Goal: Information Seeking & Learning: Compare options

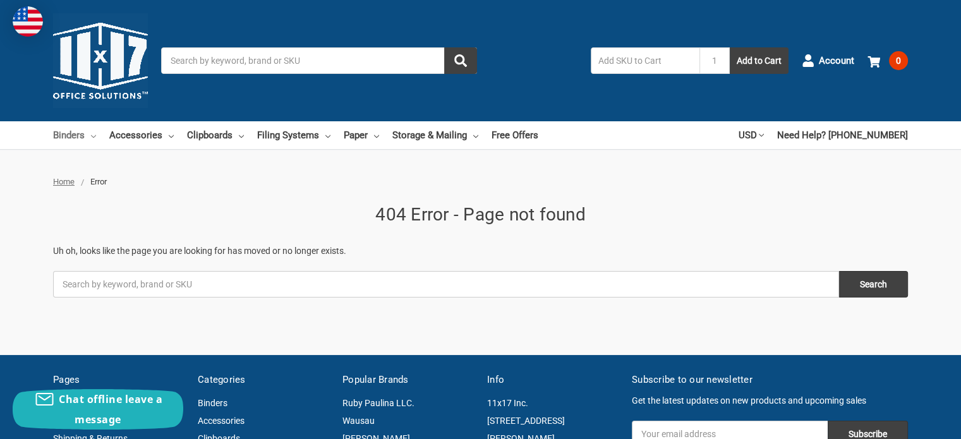
click at [86, 135] on link "Binders" at bounding box center [74, 135] width 43 height 28
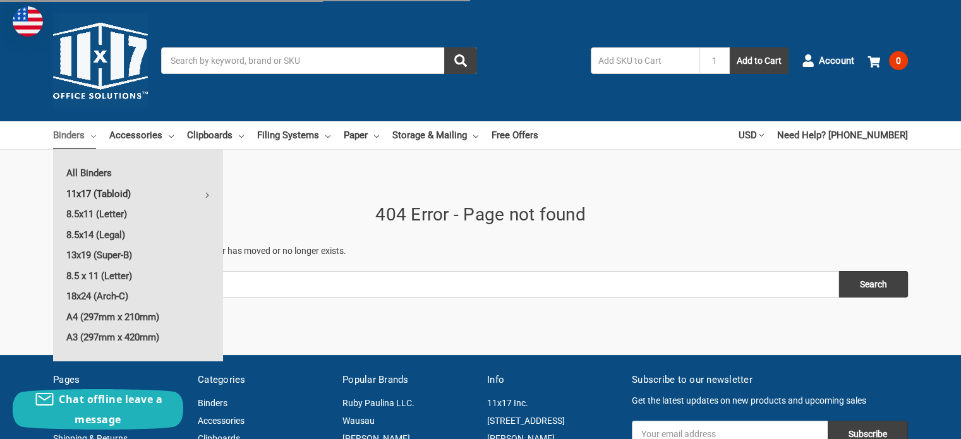
click at [120, 191] on link "11x17 (Tabloid)" at bounding box center [138, 194] width 170 height 20
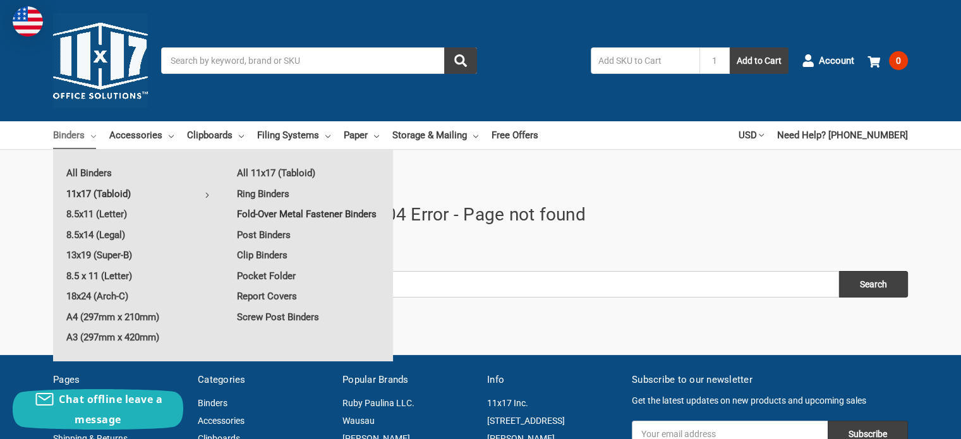
click at [267, 214] on link "Fold-Over Metal Fastener Binders" at bounding box center [308, 214] width 169 height 20
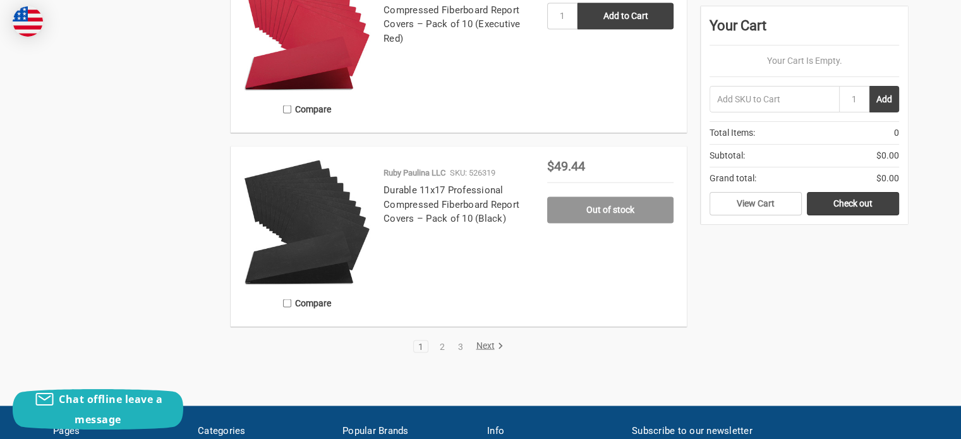
scroll to position [2307, 0]
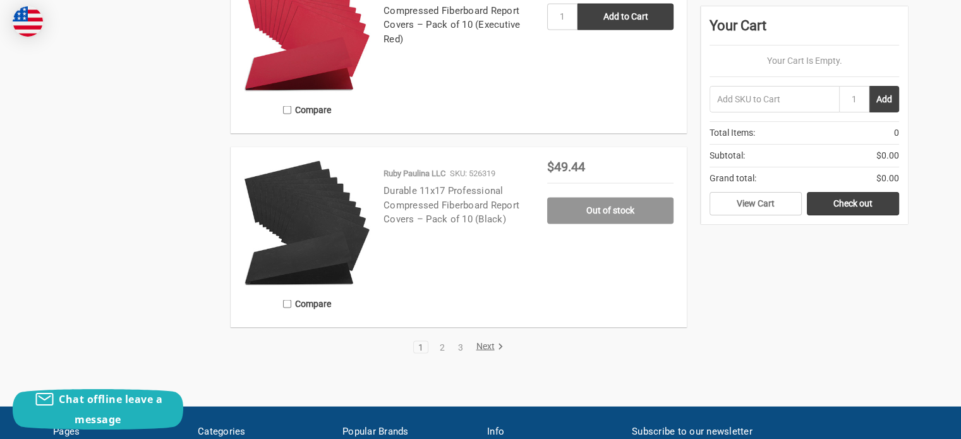
click at [418, 212] on link "Durable 11x17 Professional Compressed Fiberboard Report Covers – Pack of 10 (Bl…" at bounding box center [452, 205] width 136 height 40
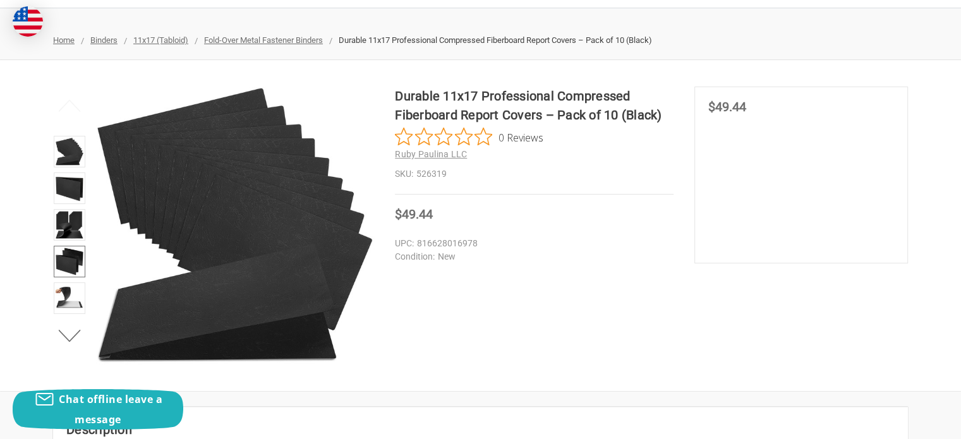
click at [69, 263] on img at bounding box center [70, 262] width 28 height 28
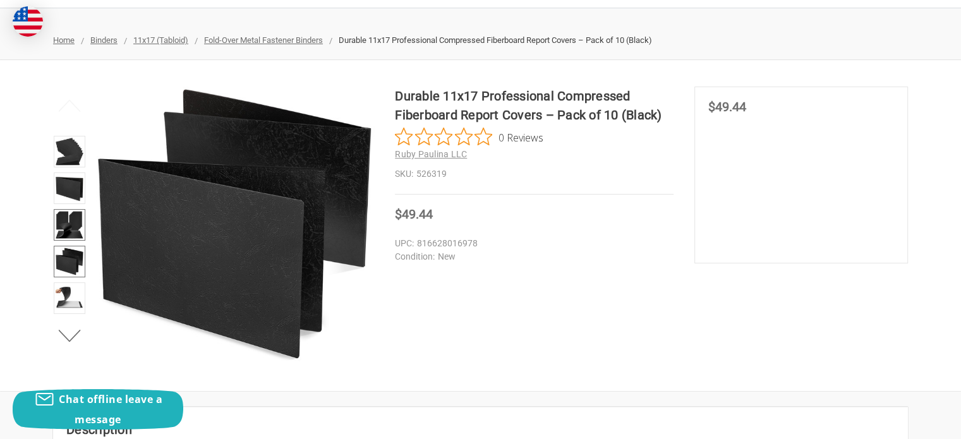
click at [68, 222] on img at bounding box center [70, 225] width 28 height 28
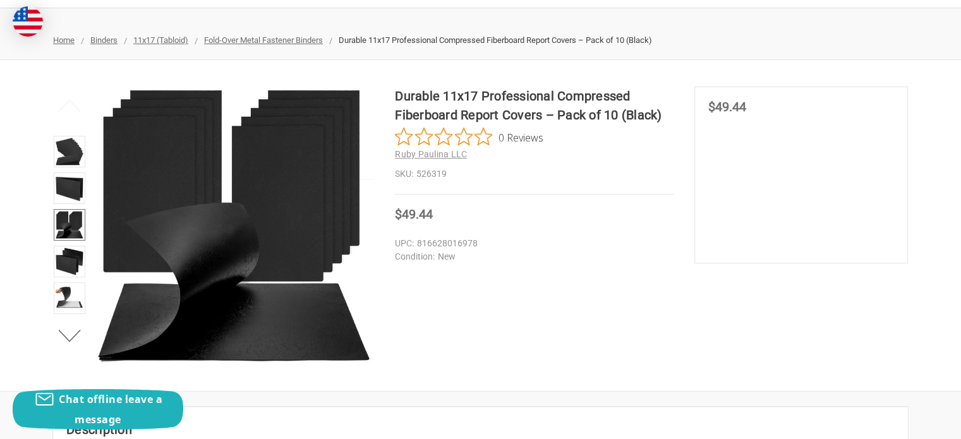
click at [61, 168] on li at bounding box center [69, 153] width 39 height 37
click at [63, 181] on img at bounding box center [70, 188] width 28 height 28
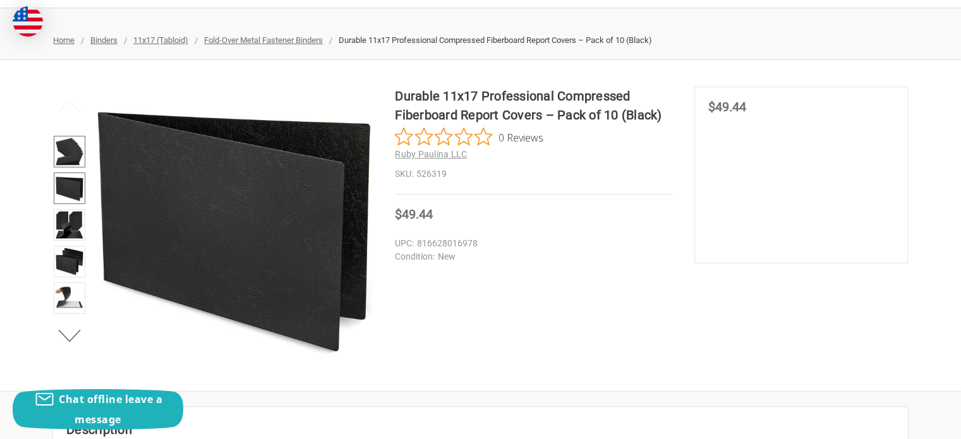
click at [61, 141] on img at bounding box center [70, 152] width 28 height 28
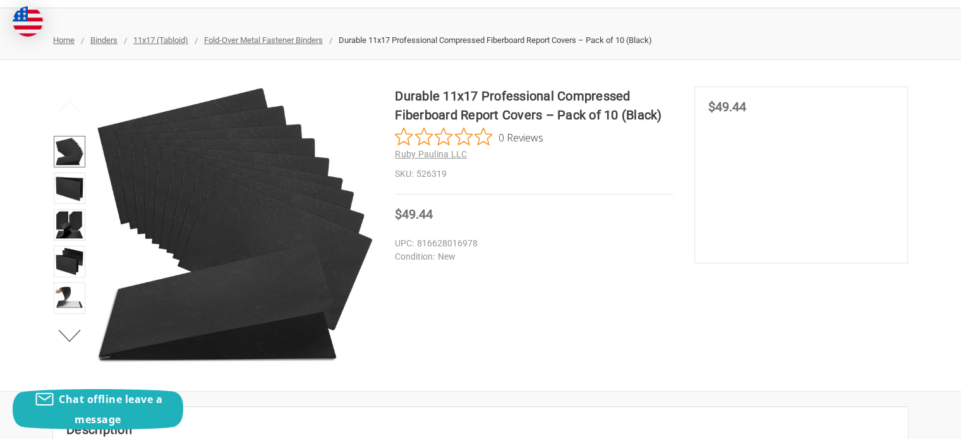
scroll to position [186, 0]
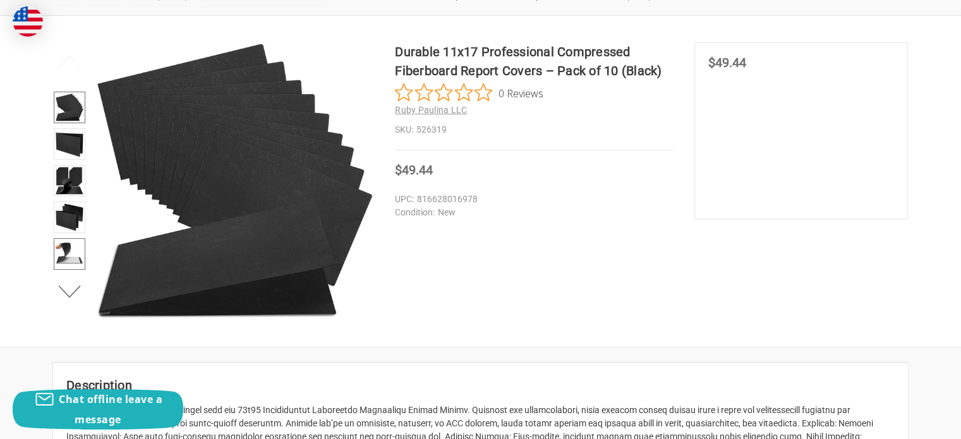
click at [61, 267] on link at bounding box center [70, 254] width 32 height 32
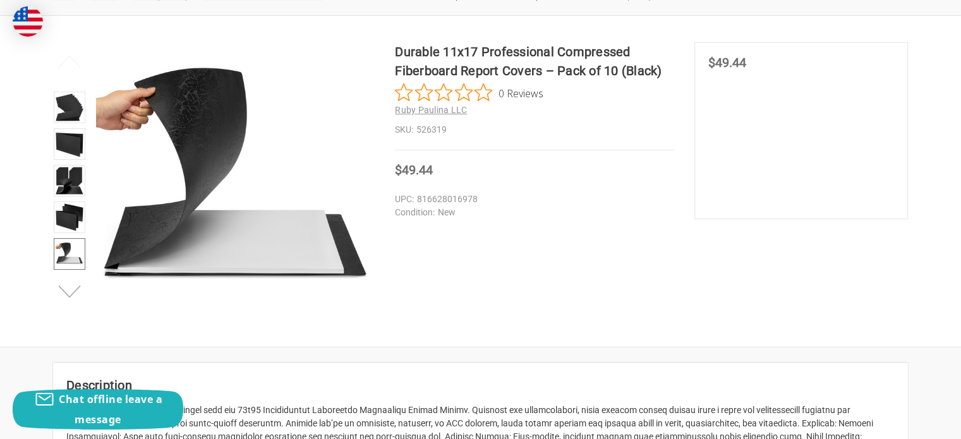
click at [74, 293] on button "Next" at bounding box center [70, 291] width 39 height 25
click at [73, 240] on link at bounding box center [70, 256] width 32 height 32
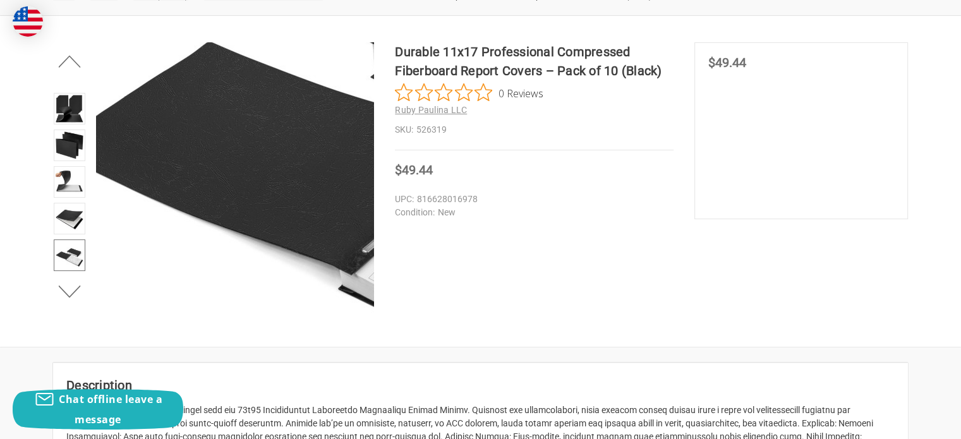
click at [277, 193] on img at bounding box center [446, 151] width 809 height 809
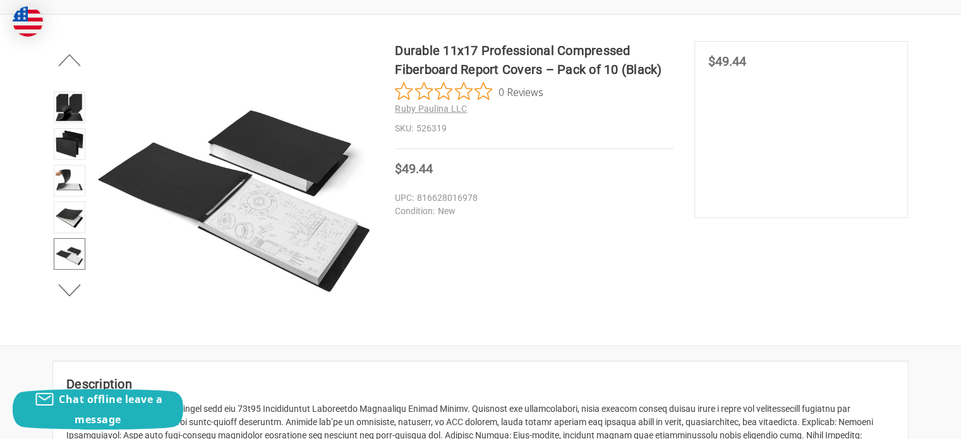
scroll to position [164, 0]
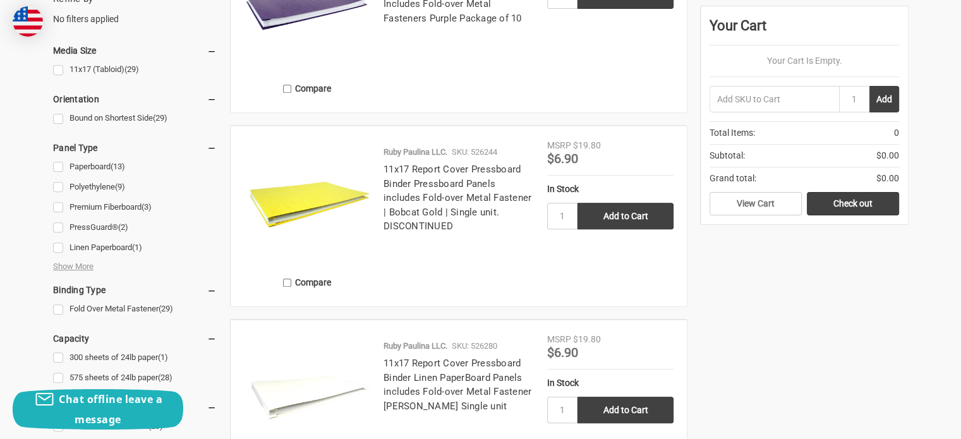
scroll to position [584, 0]
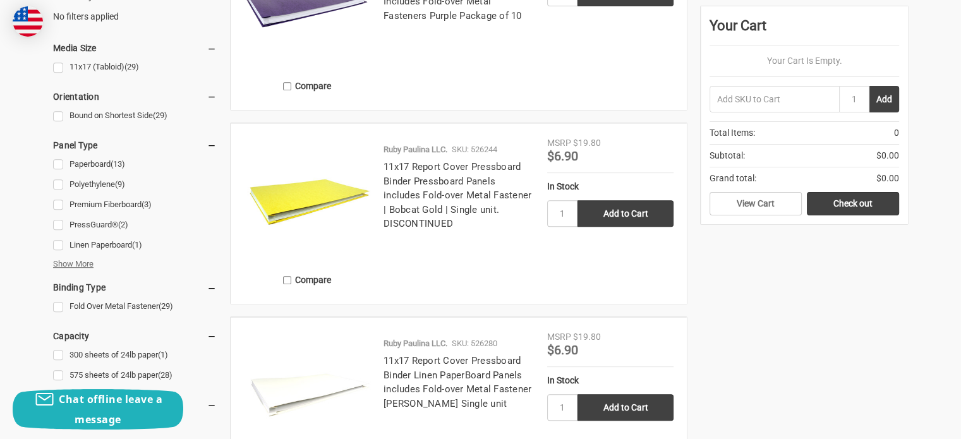
click at [85, 265] on span "Show More" at bounding box center [73, 264] width 40 height 13
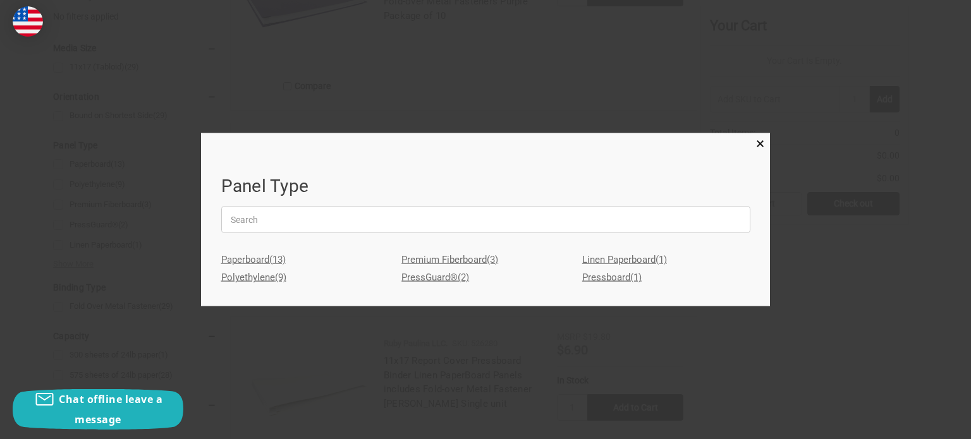
click at [273, 275] on link "Polyethylene (9)" at bounding box center [305, 278] width 168 height 18
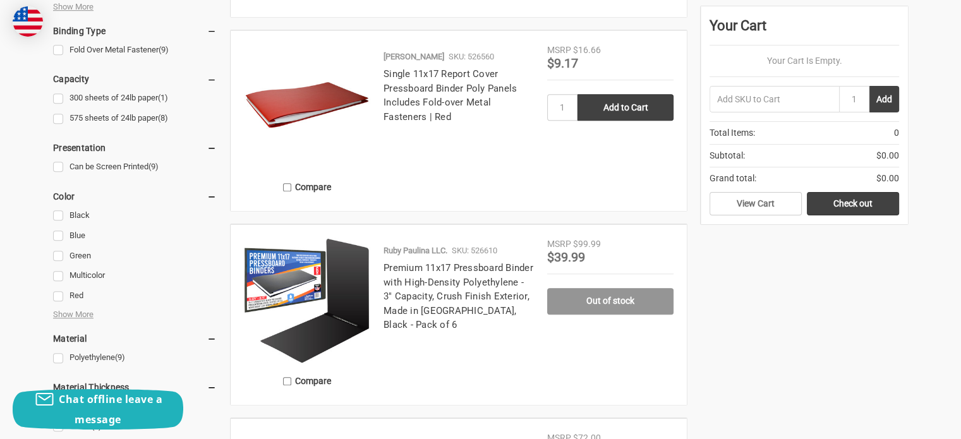
scroll to position [870, 0]
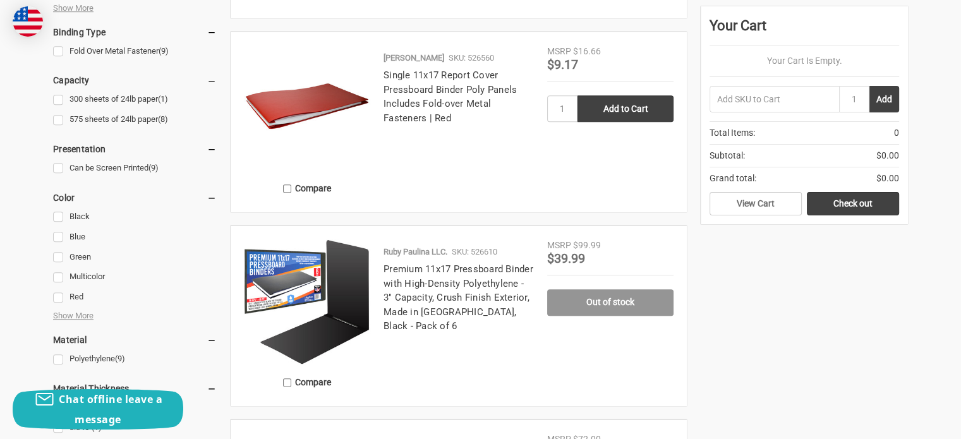
click at [379, 278] on div "Ruby Paulina LLC. SKU: 526610 Premium 11x17 Pressboard Binder with High-Density…" at bounding box center [458, 319] width 177 height 147
click at [334, 275] on img at bounding box center [307, 302] width 126 height 126
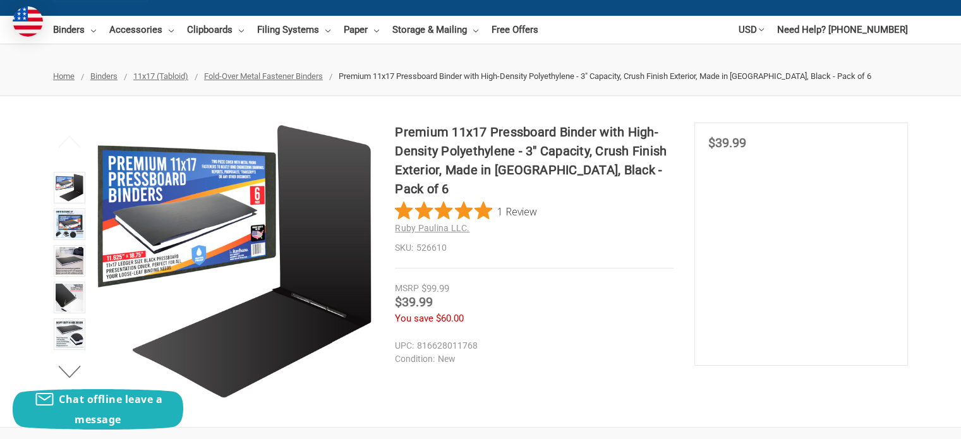
click at [51, 222] on li at bounding box center [69, 226] width 39 height 37
click at [75, 229] on img at bounding box center [70, 224] width 28 height 28
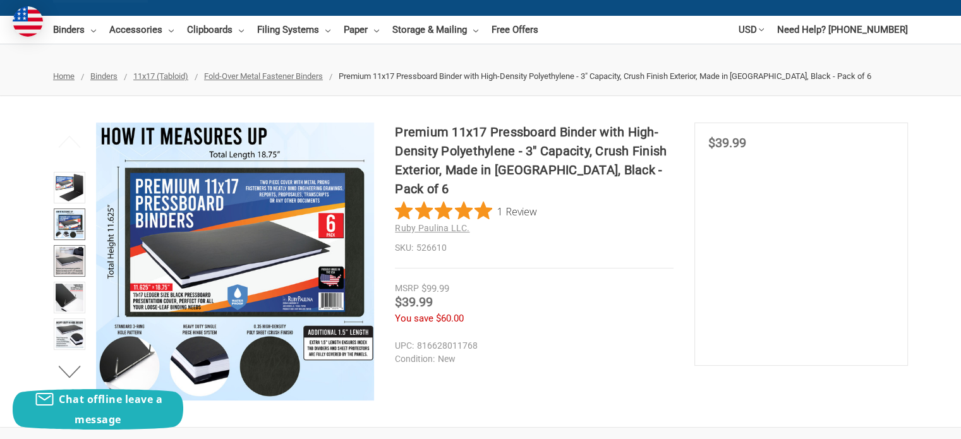
click at [73, 253] on img at bounding box center [70, 261] width 28 height 28
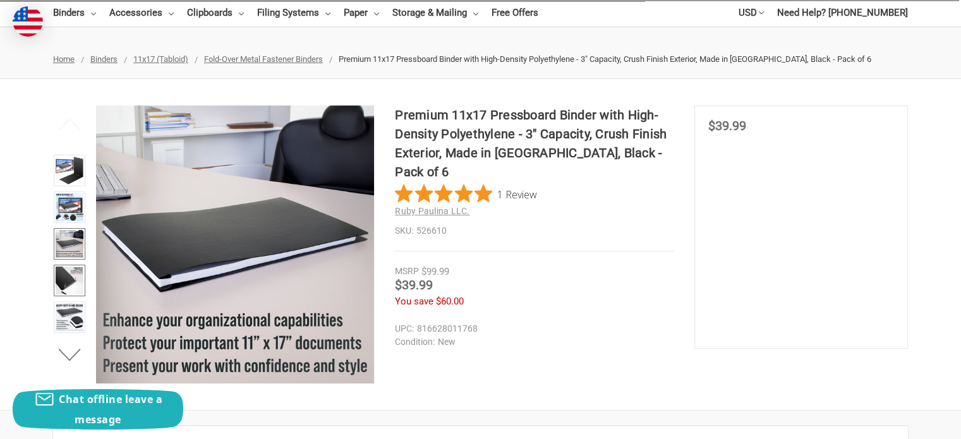
scroll to position [123, 0]
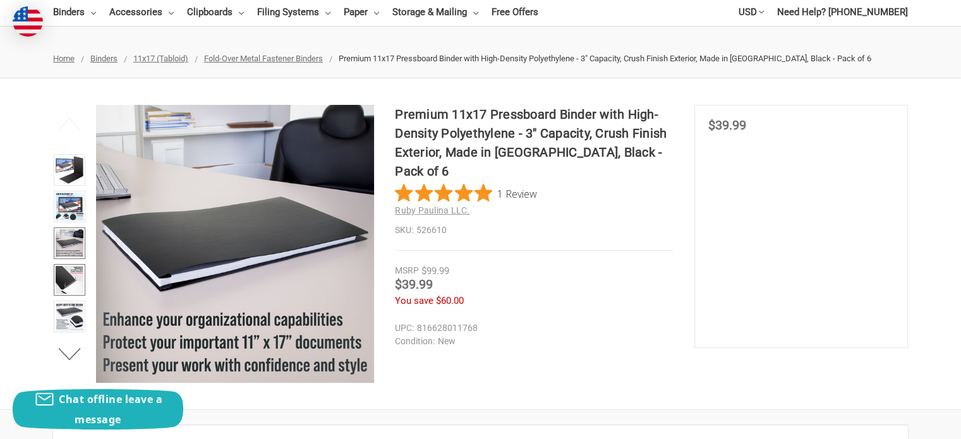
click at [73, 277] on img at bounding box center [70, 280] width 28 height 28
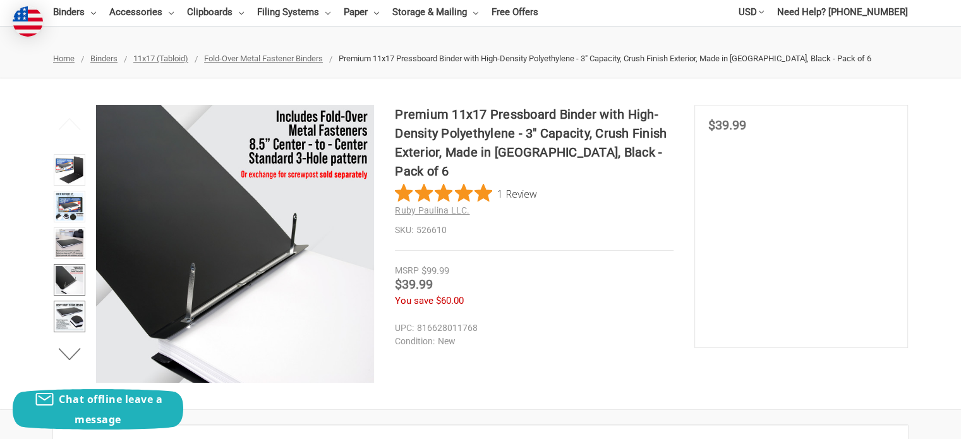
click at [73, 315] on img at bounding box center [70, 317] width 28 height 28
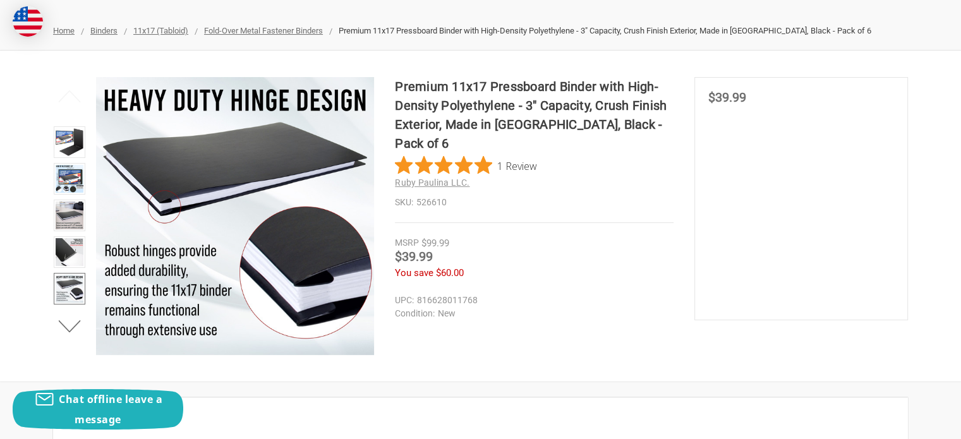
scroll to position [159, 0]
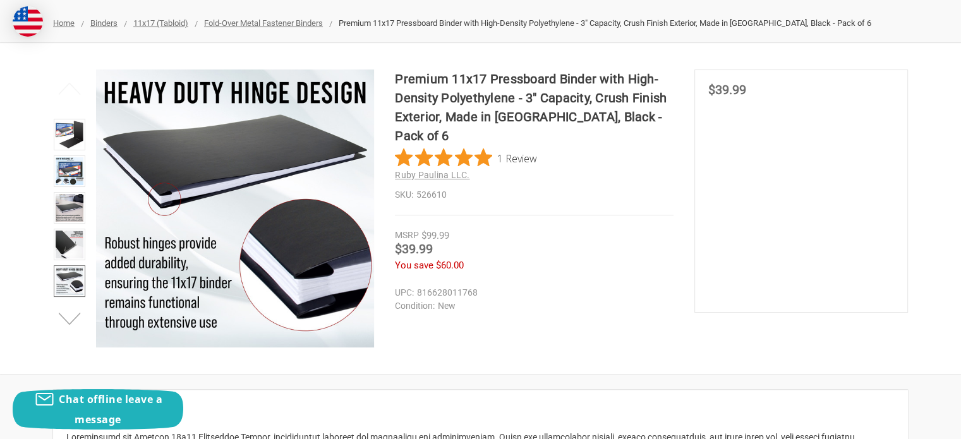
click at [71, 315] on button "Next" at bounding box center [70, 319] width 39 height 25
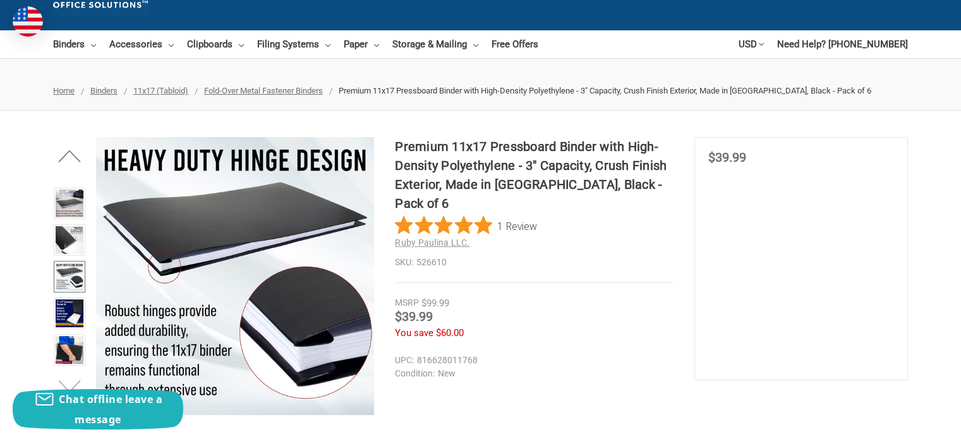
scroll to position [90, 0]
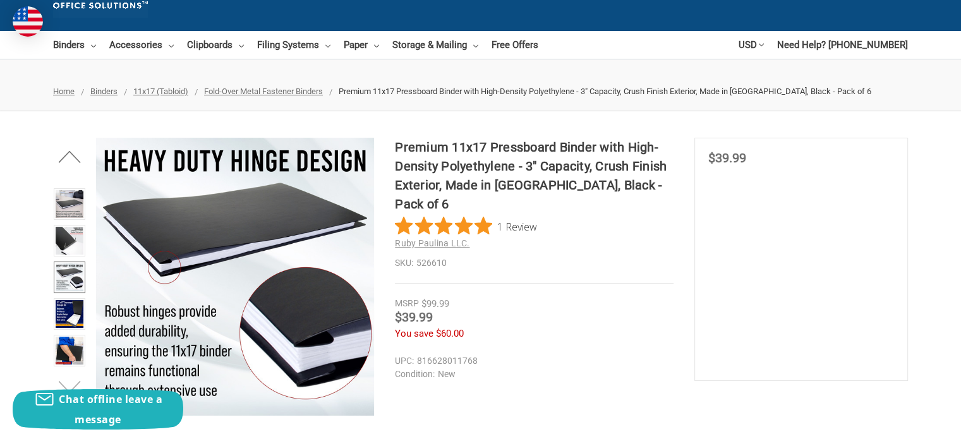
click at [71, 315] on img at bounding box center [70, 314] width 28 height 28
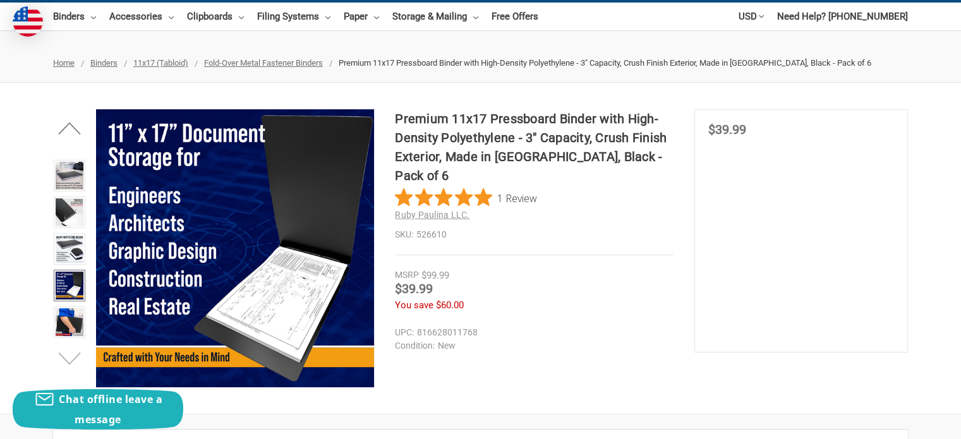
scroll to position [123, 0]
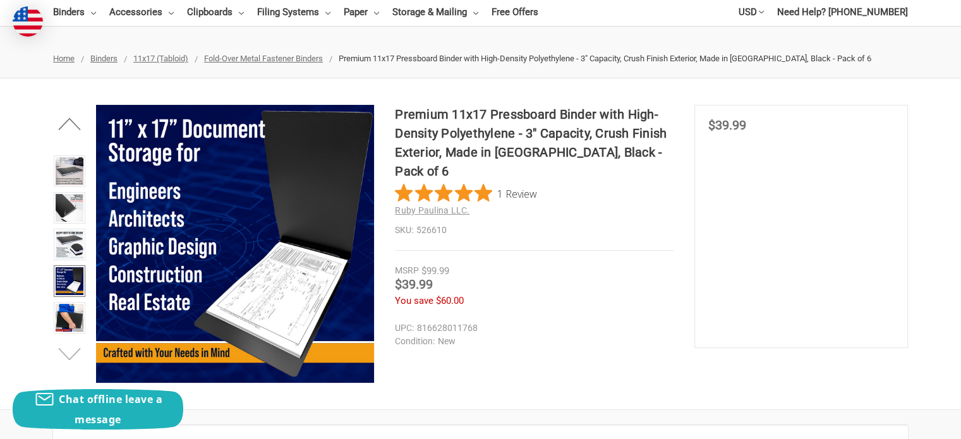
click at [71, 315] on img at bounding box center [70, 318] width 28 height 28
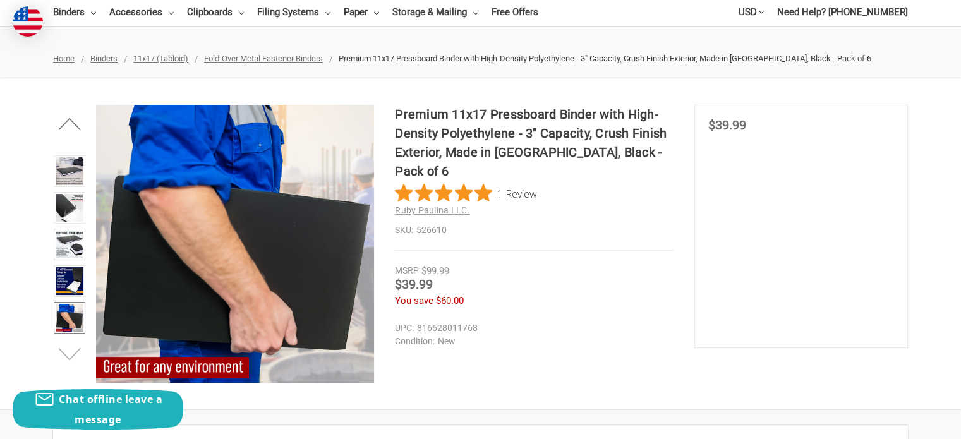
click at [67, 358] on button "Next" at bounding box center [70, 354] width 39 height 25
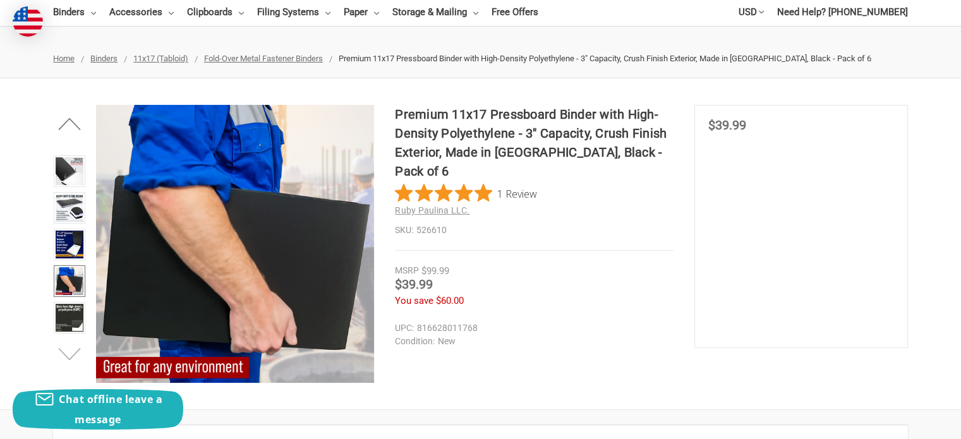
click at [67, 358] on button "Next" at bounding box center [70, 354] width 39 height 25
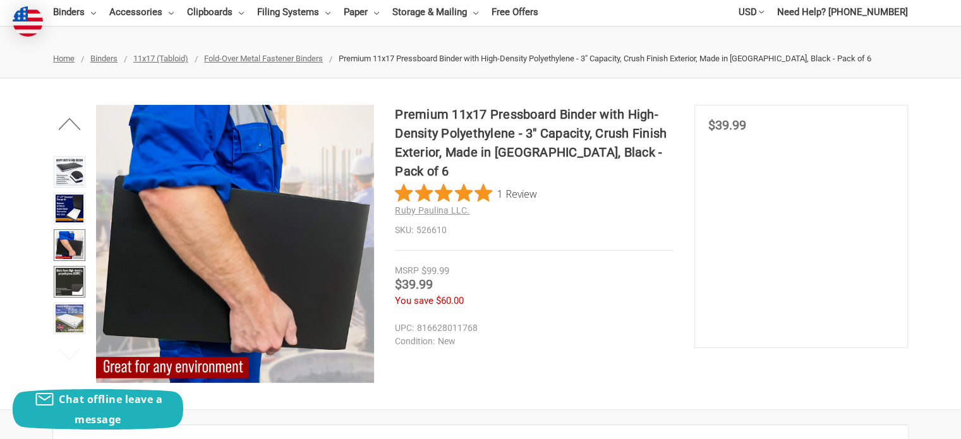
click at [73, 270] on img at bounding box center [70, 282] width 28 height 28
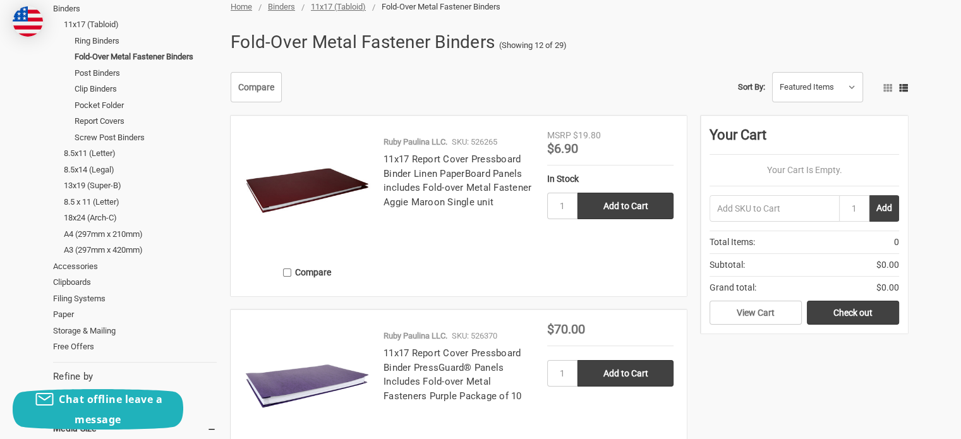
scroll to position [145, 0]
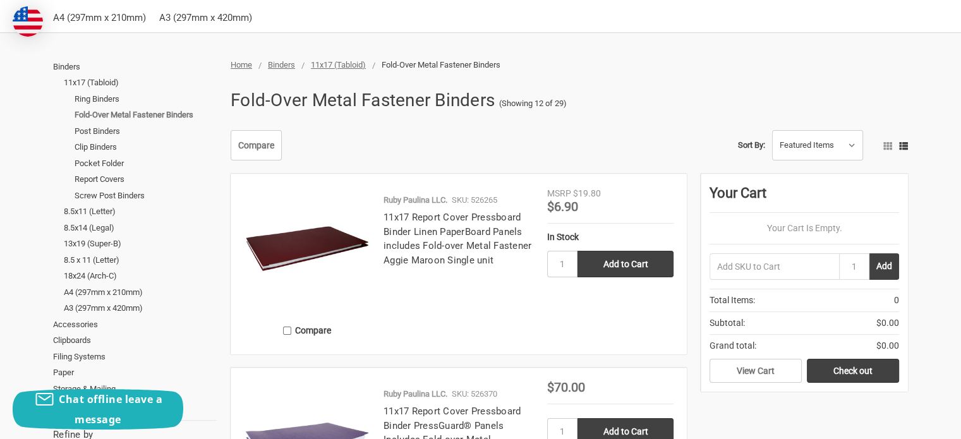
click at [100, 122] on link "Fold-Over Metal Fastener Binders" at bounding box center [146, 115] width 142 height 16
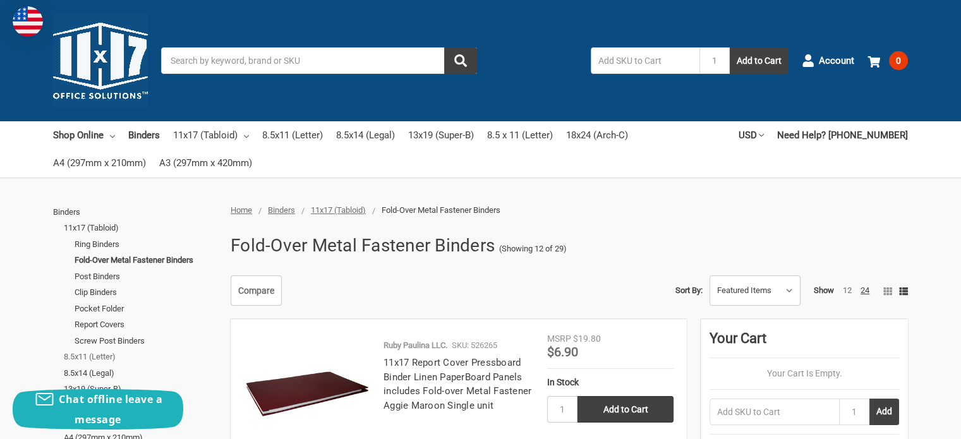
scroll to position [25, 0]
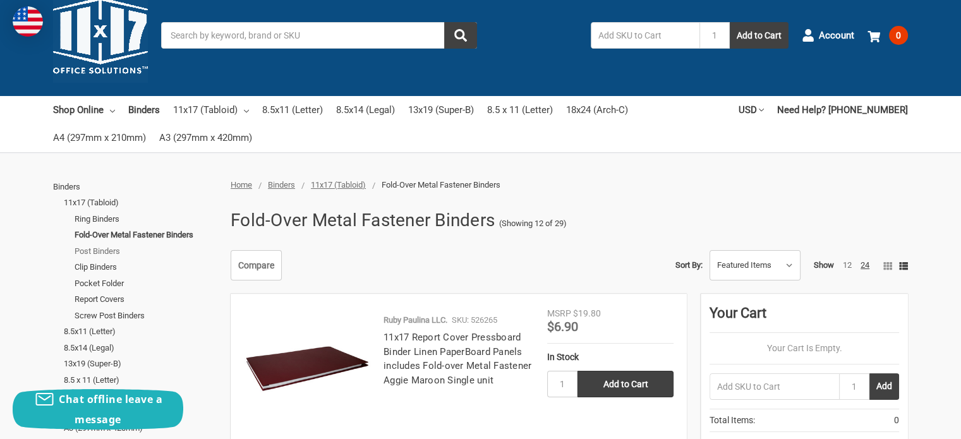
click at [105, 249] on link "Post Binders" at bounding box center [146, 251] width 142 height 16
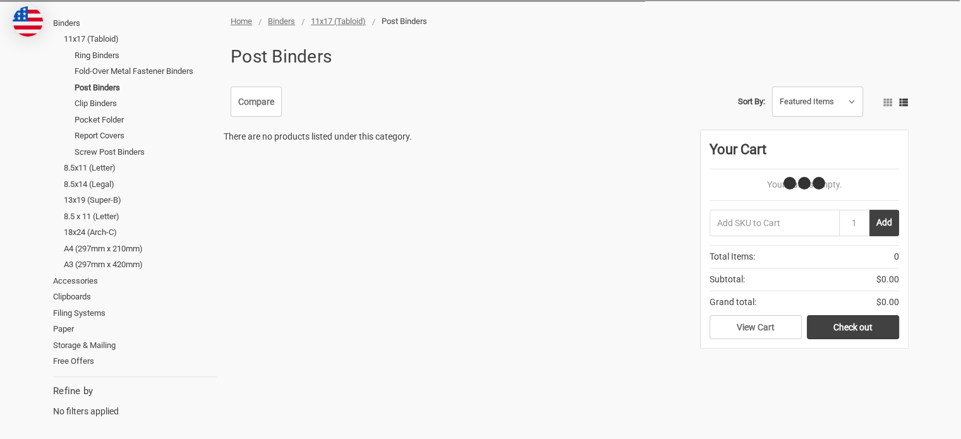
scroll to position [190, 0]
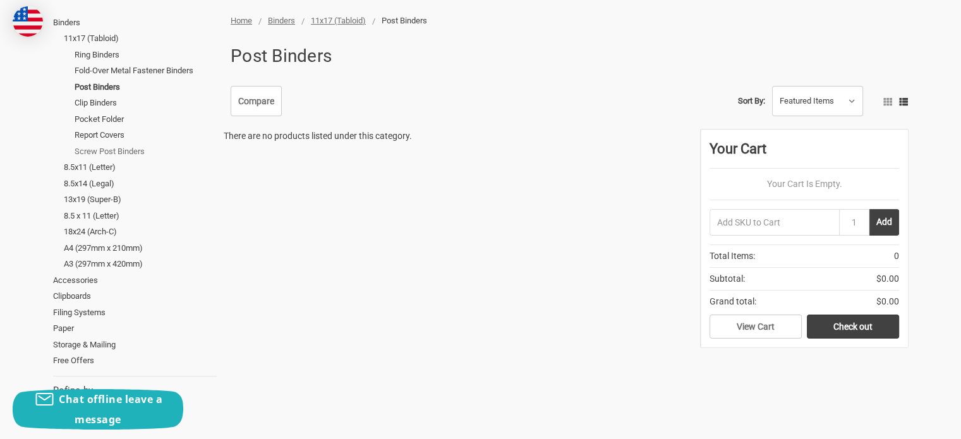
click at [114, 151] on link "Screw Post Binders" at bounding box center [146, 151] width 142 height 16
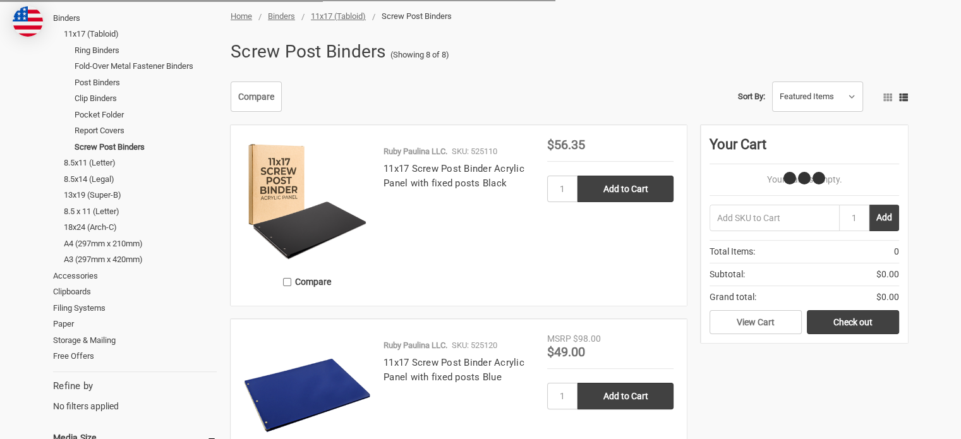
scroll to position [195, 0]
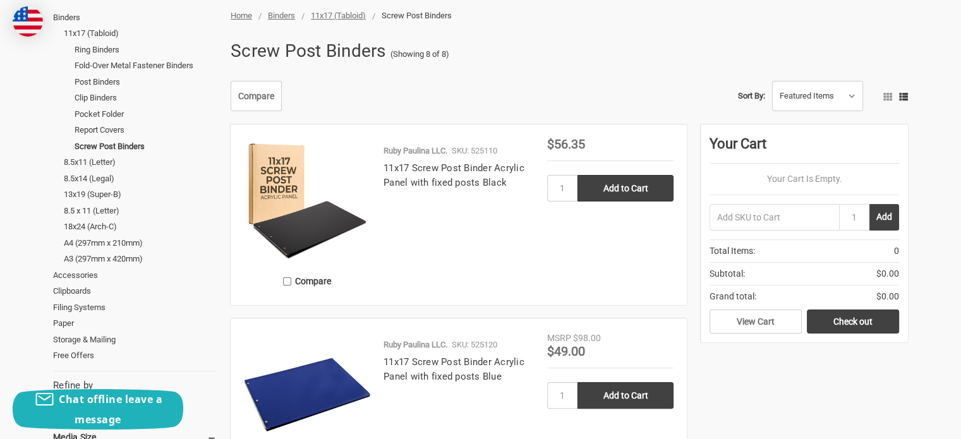
click at [320, 226] on img at bounding box center [307, 201] width 126 height 126
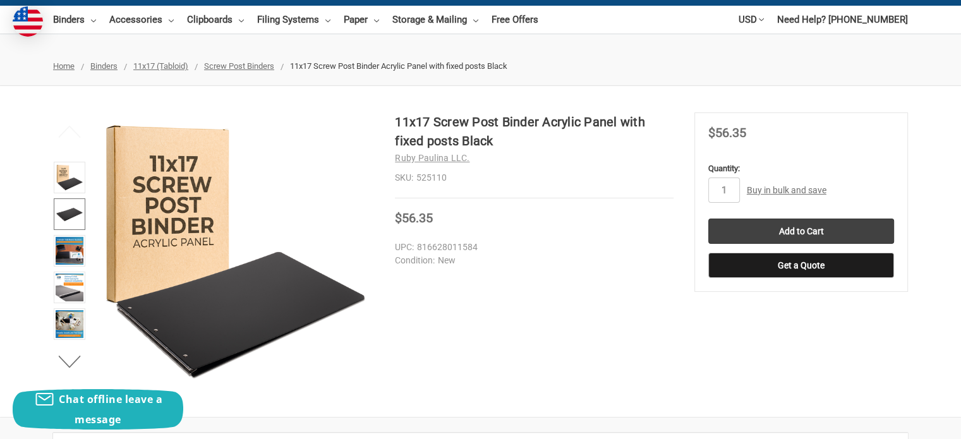
click at [64, 207] on img at bounding box center [70, 214] width 28 height 28
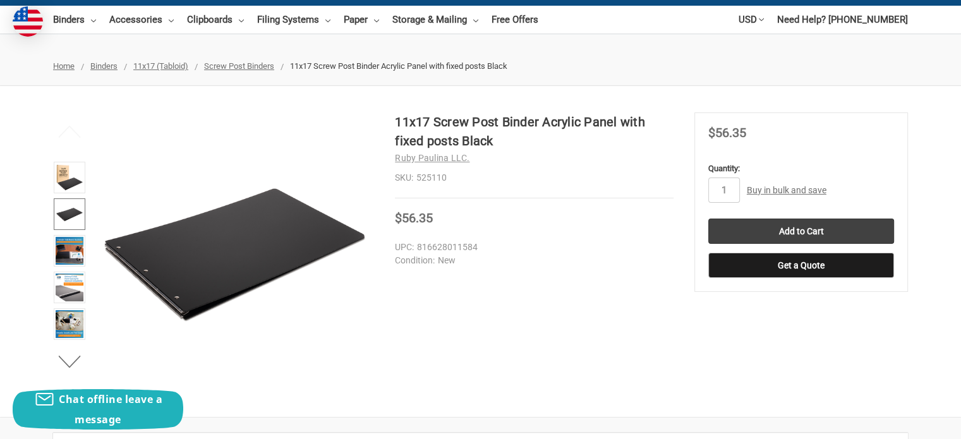
click at [59, 232] on li at bounding box center [69, 216] width 39 height 37
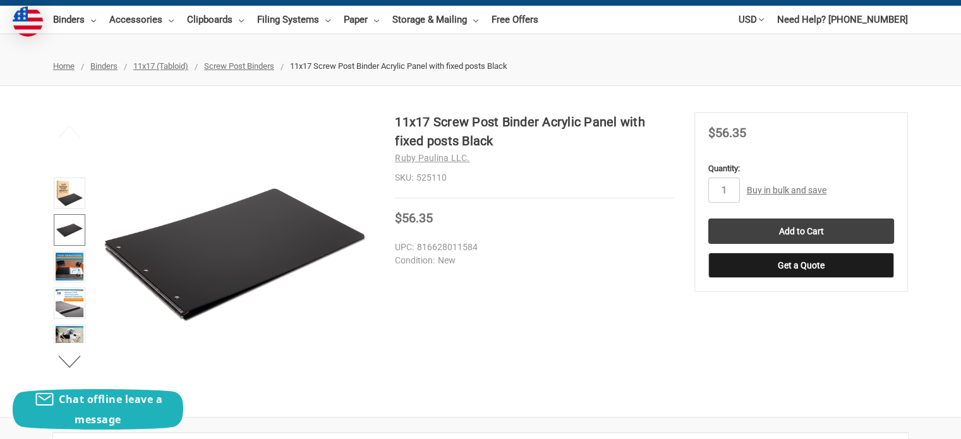
drag, startPoint x: 59, startPoint y: 232, endPoint x: 66, endPoint y: 248, distance: 17.3
click at [66, 248] on li at bounding box center [69, 232] width 39 height 37
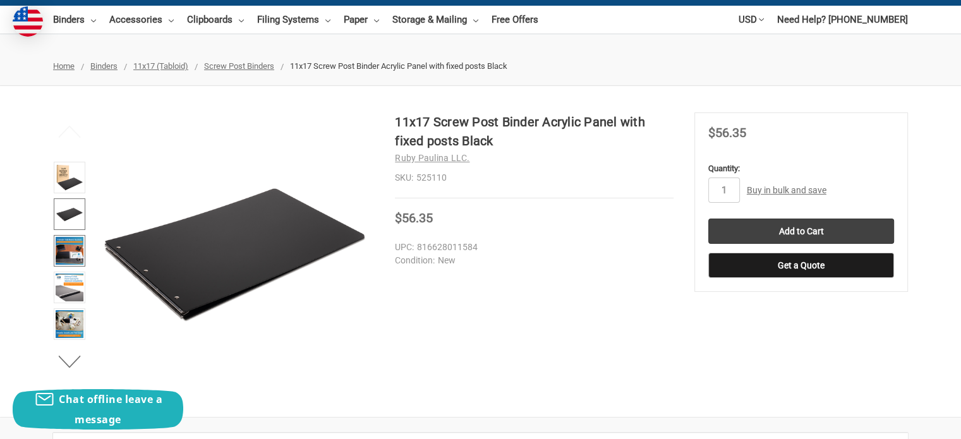
click at [66, 248] on img at bounding box center [70, 251] width 28 height 28
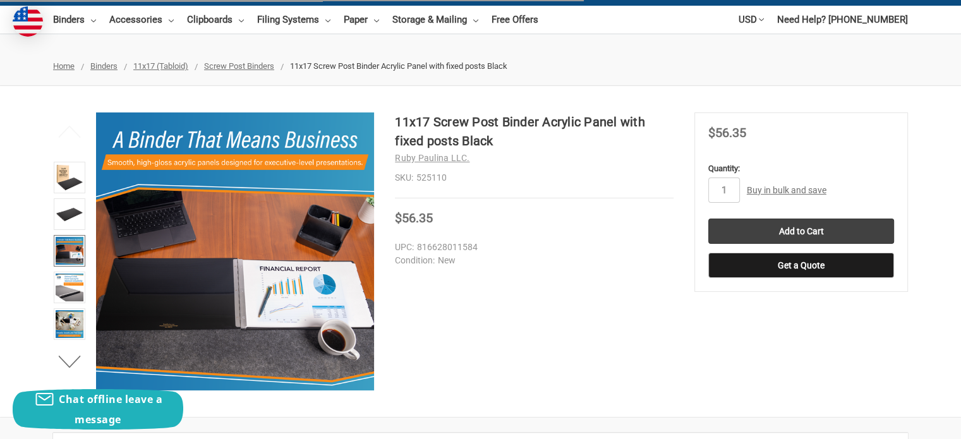
click at [66, 248] on img at bounding box center [70, 251] width 28 height 28
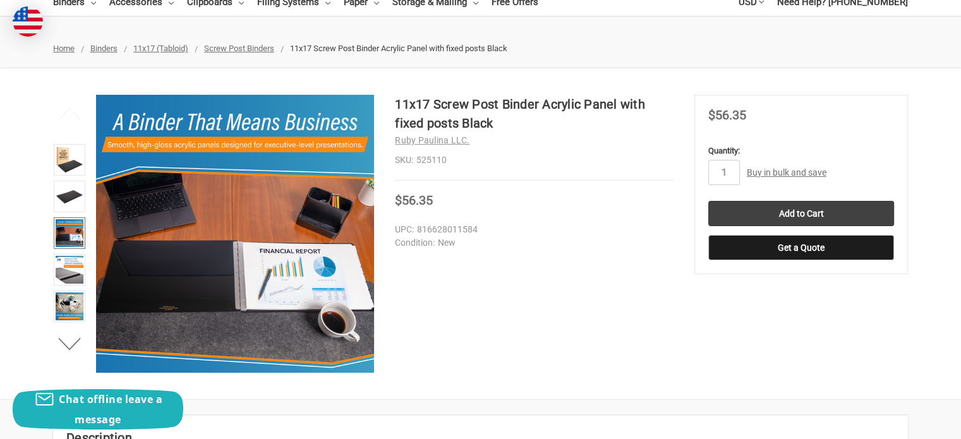
click at [66, 248] on li at bounding box center [69, 235] width 39 height 37
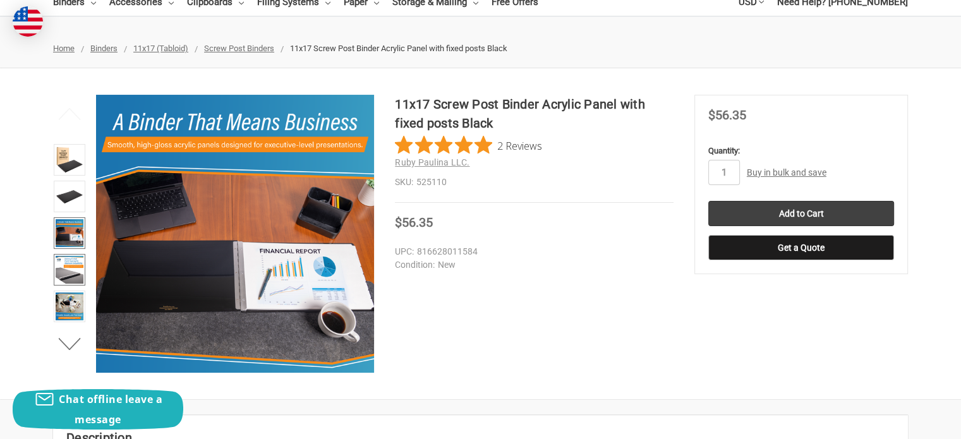
click at [70, 264] on img at bounding box center [70, 270] width 28 height 28
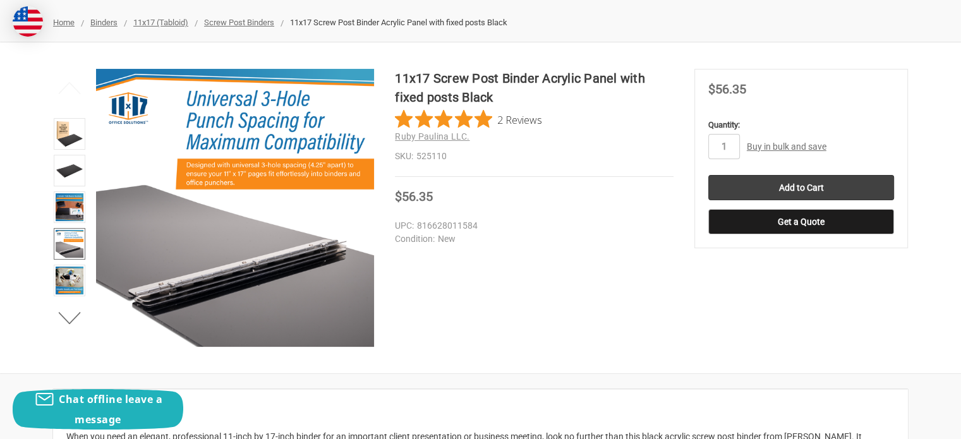
scroll to position [164, 0]
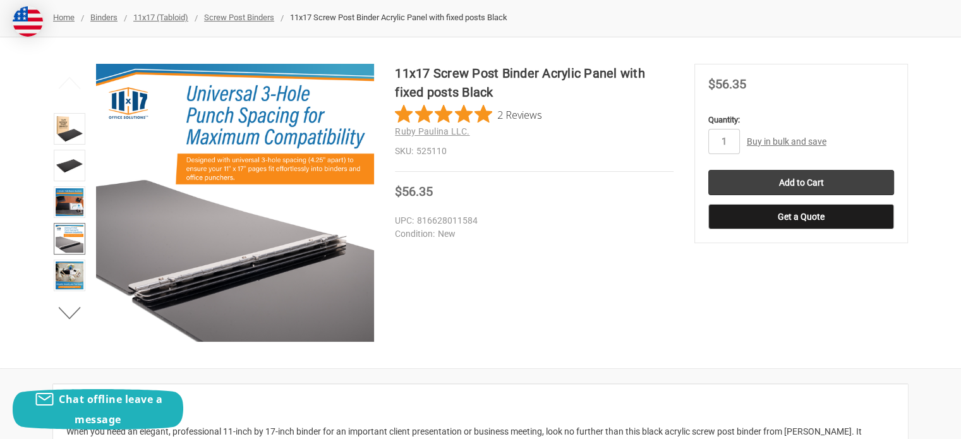
click at [70, 264] on img at bounding box center [70, 276] width 28 height 28
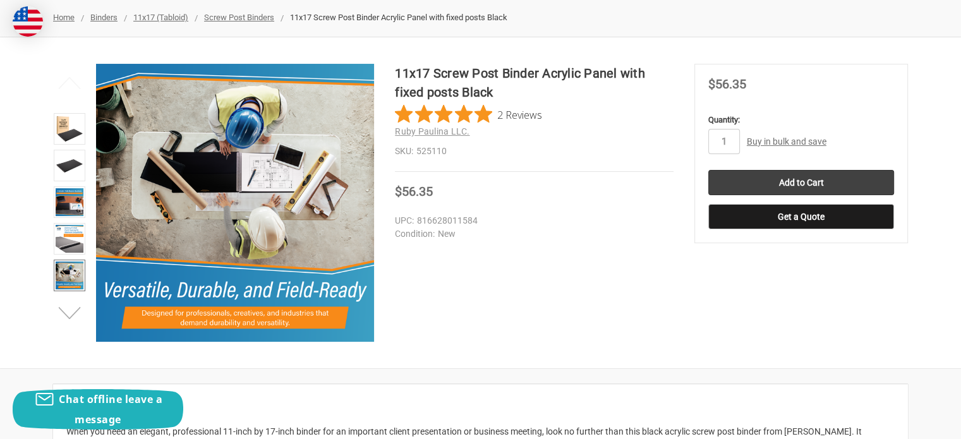
click at [68, 312] on button "Next" at bounding box center [70, 313] width 39 height 25
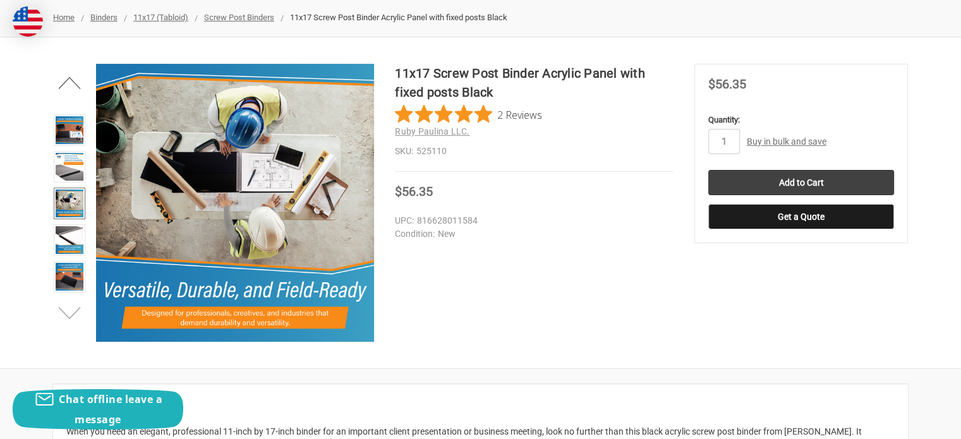
click at [68, 312] on button "Next" at bounding box center [70, 313] width 39 height 25
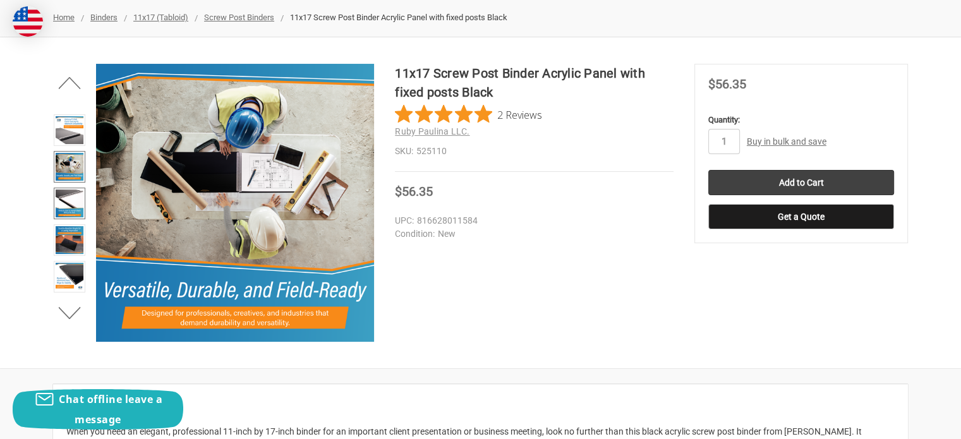
click at [66, 201] on img at bounding box center [70, 204] width 28 height 28
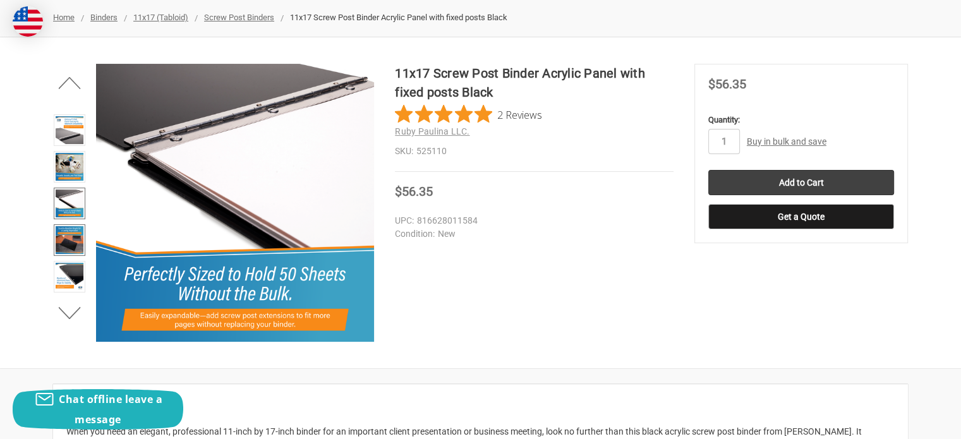
click at [70, 228] on img at bounding box center [70, 240] width 28 height 28
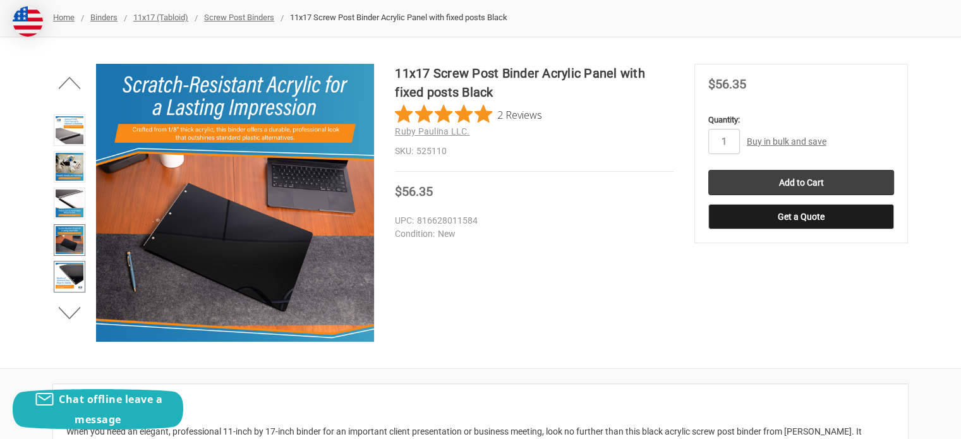
click at [61, 270] on img at bounding box center [70, 277] width 28 height 28
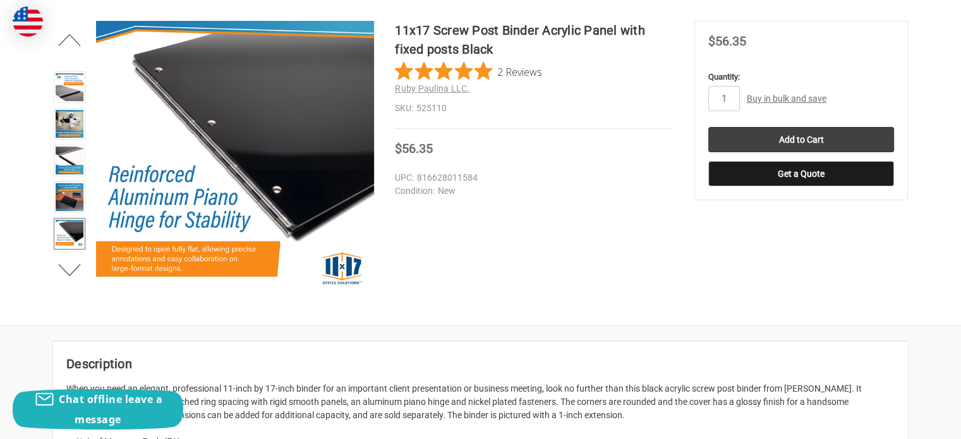
scroll to position [210, 0]
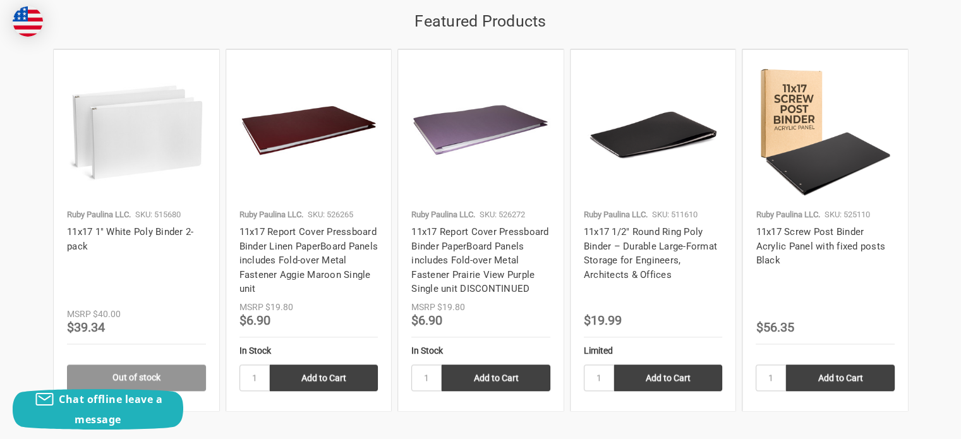
scroll to position [1248, 0]
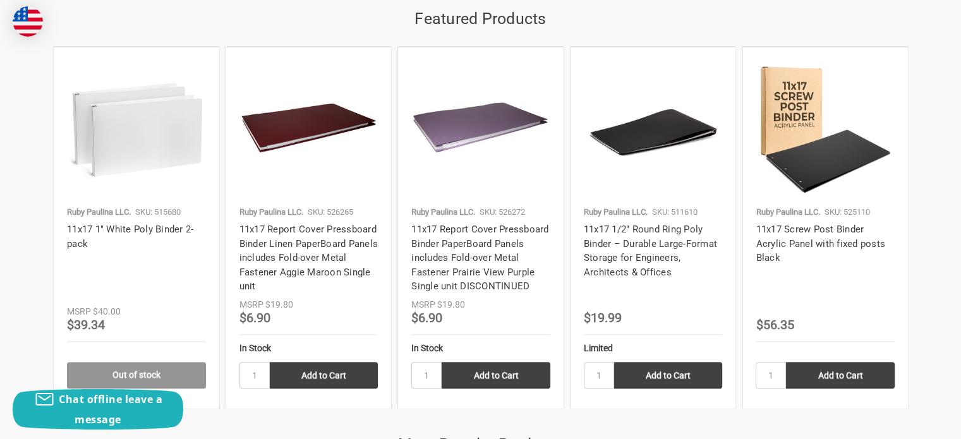
click at [816, 210] on p "Ruby Paulina LLC." at bounding box center [788, 212] width 64 height 13
click at [802, 251] on h4 "11x17 Screw Post Binder Acrylic Panel with fixed posts Black" at bounding box center [825, 243] width 139 height 43
click at [791, 238] on link "11x17 Screw Post Binder Acrylic Panel with fixed posts Black" at bounding box center [821, 244] width 130 height 40
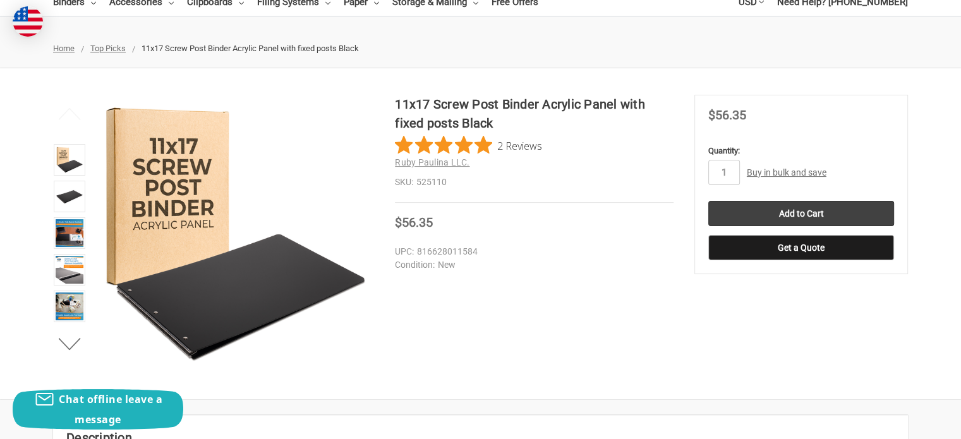
scroll to position [134, 0]
click at [75, 229] on img at bounding box center [70, 233] width 28 height 28
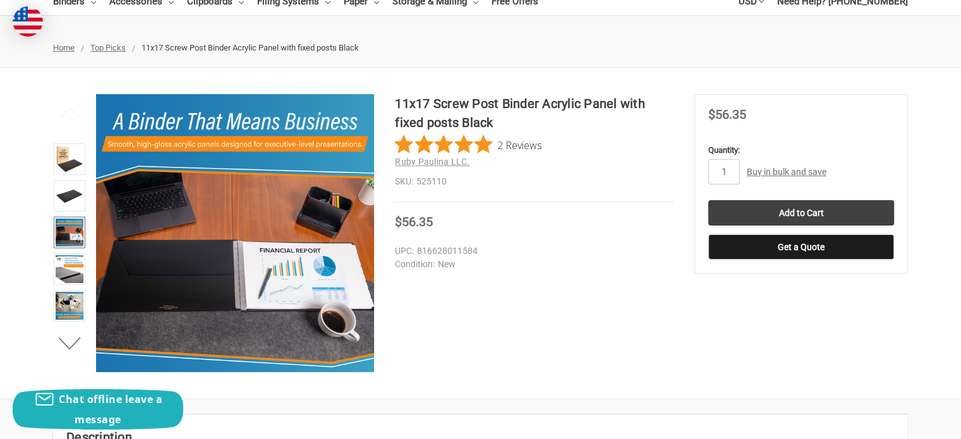
click at [73, 248] on li at bounding box center [69, 234] width 39 height 37
click at [69, 267] on img at bounding box center [70, 269] width 28 height 28
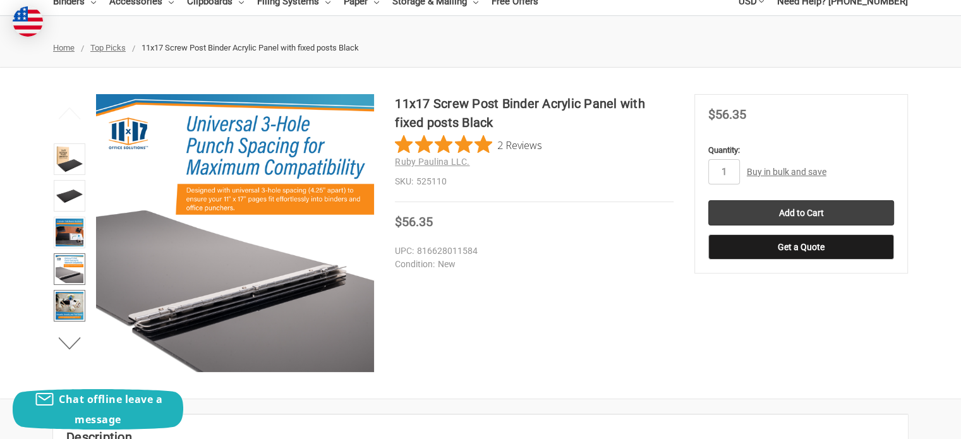
click at [68, 308] on img at bounding box center [70, 306] width 28 height 28
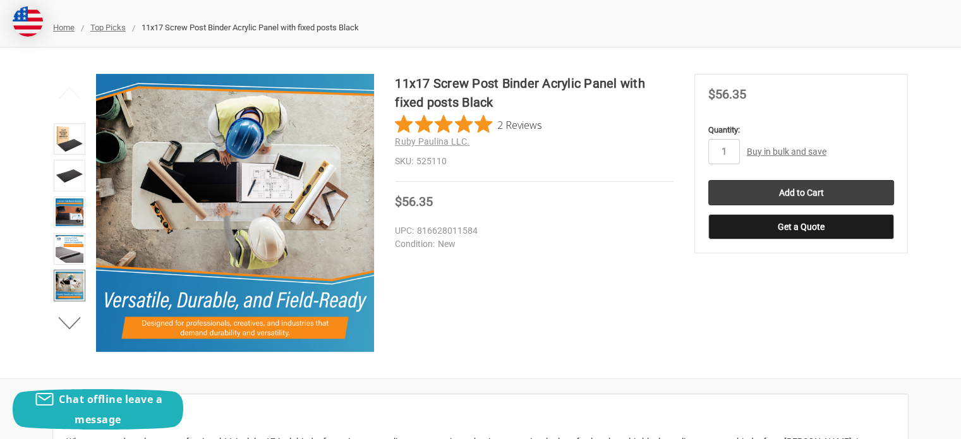
scroll to position [124, 0]
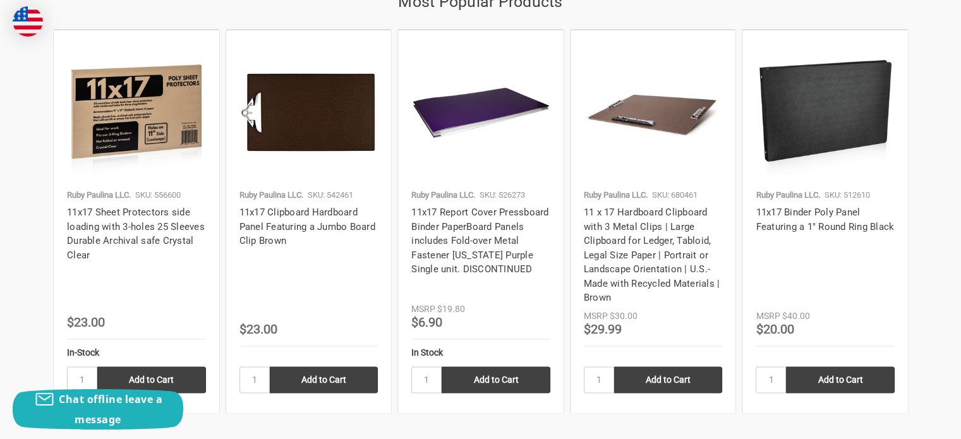
scroll to position [1690, 0]
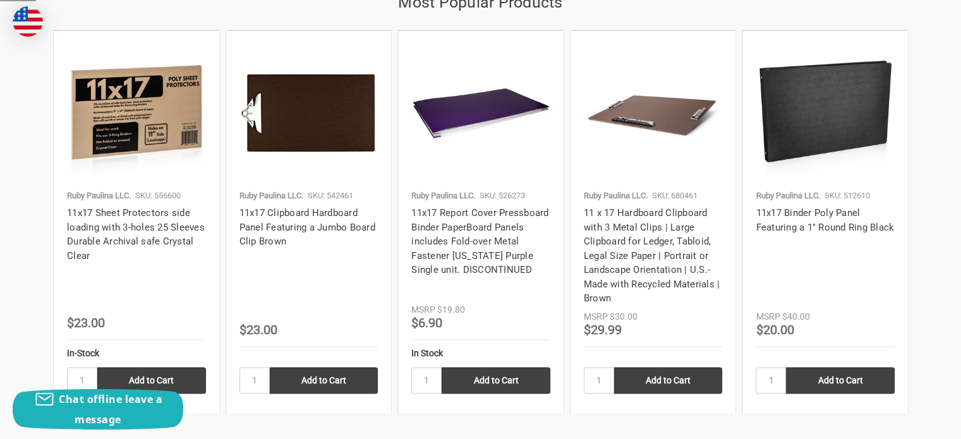
click at [824, 152] on img at bounding box center [825, 113] width 139 height 139
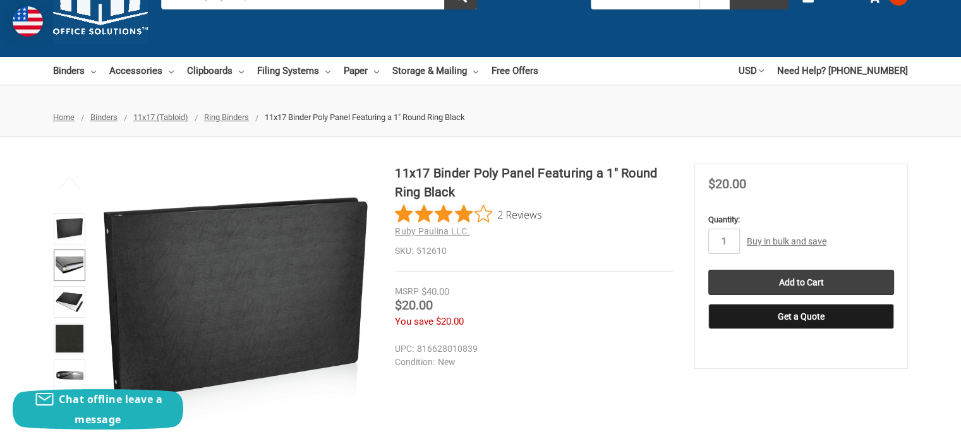
click at [75, 264] on img at bounding box center [70, 266] width 28 height 28
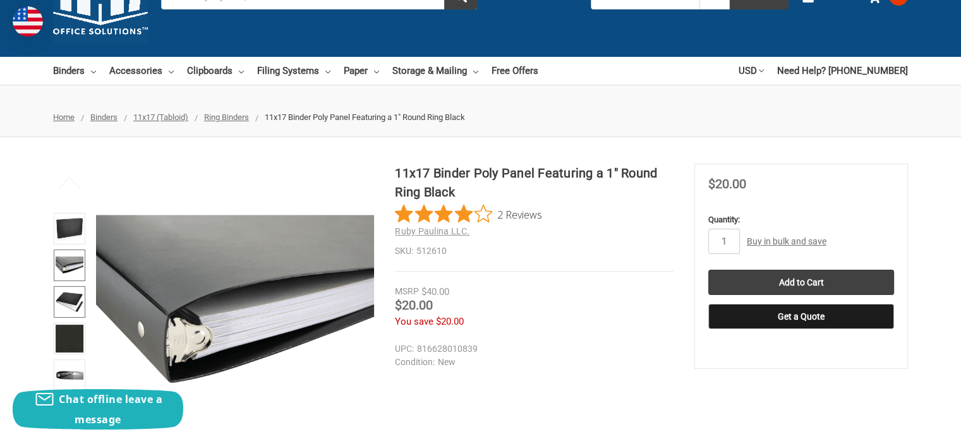
click at [71, 288] on img at bounding box center [70, 302] width 28 height 28
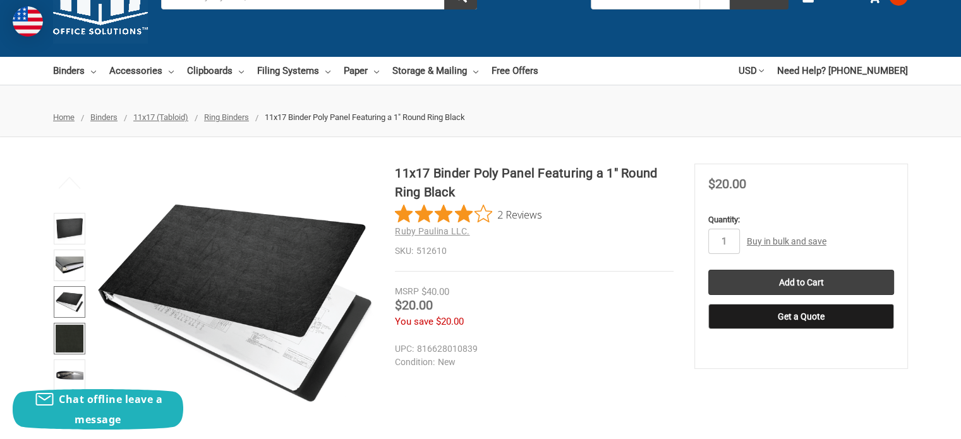
click at [71, 335] on img at bounding box center [70, 339] width 28 height 28
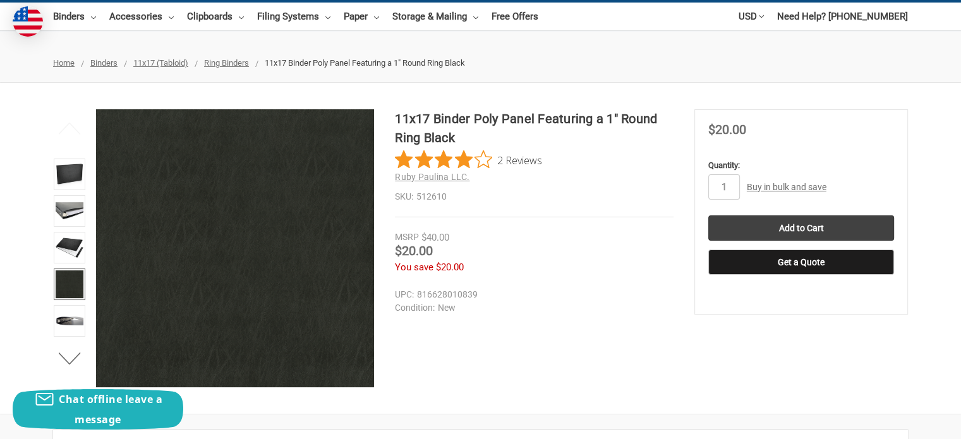
scroll to position [119, 0]
click at [71, 335] on li at bounding box center [69, 323] width 39 height 37
click at [69, 318] on img at bounding box center [70, 321] width 28 height 28
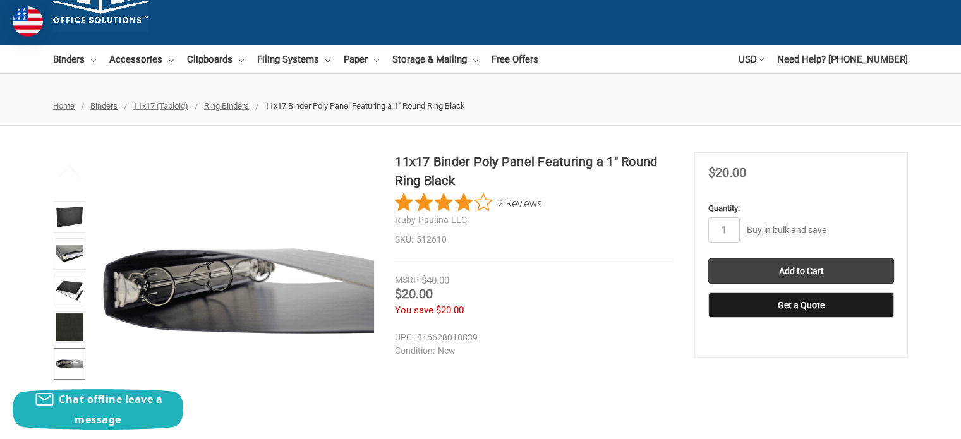
scroll to position [73, 0]
